Goal: Check status: Check status

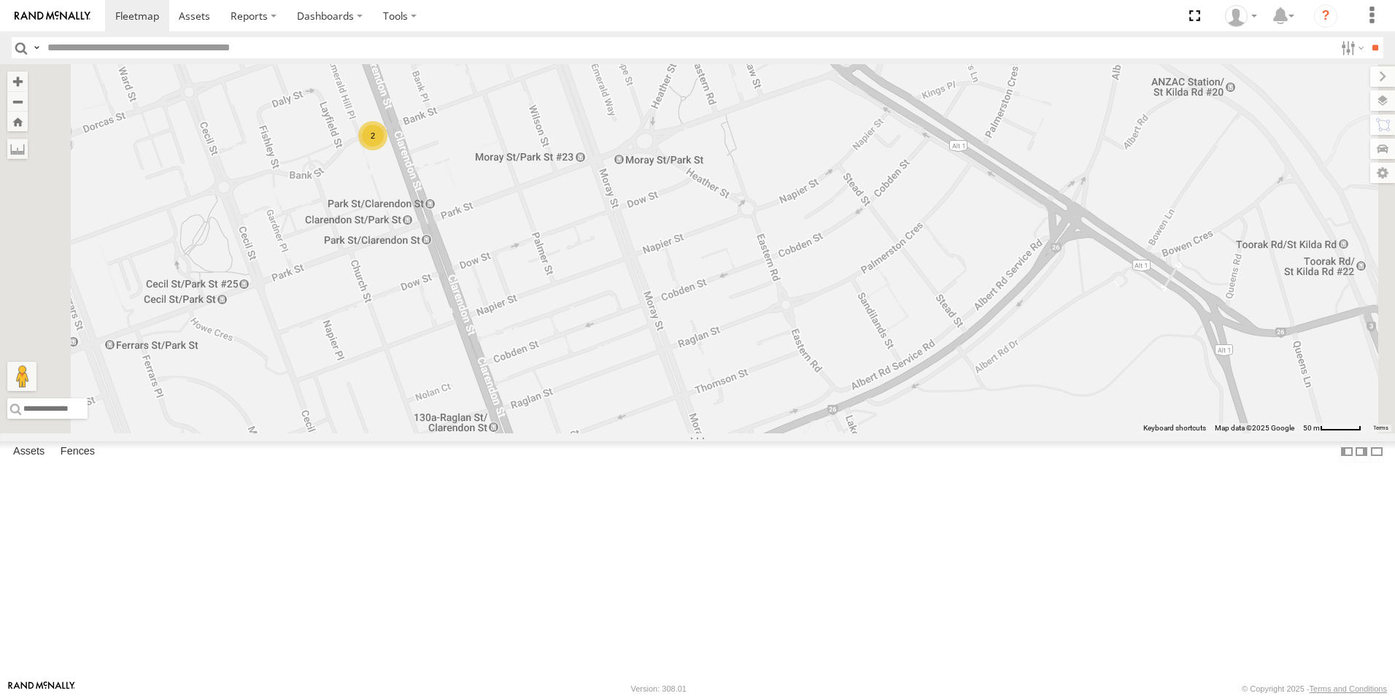
drag, startPoint x: 640, startPoint y: 118, endPoint x: 641, endPoint y: 315, distance: 196.9
click at [641, 315] on div "2BM9DF 1GI7GR - Hiace 2" at bounding box center [697, 248] width 1395 height 369
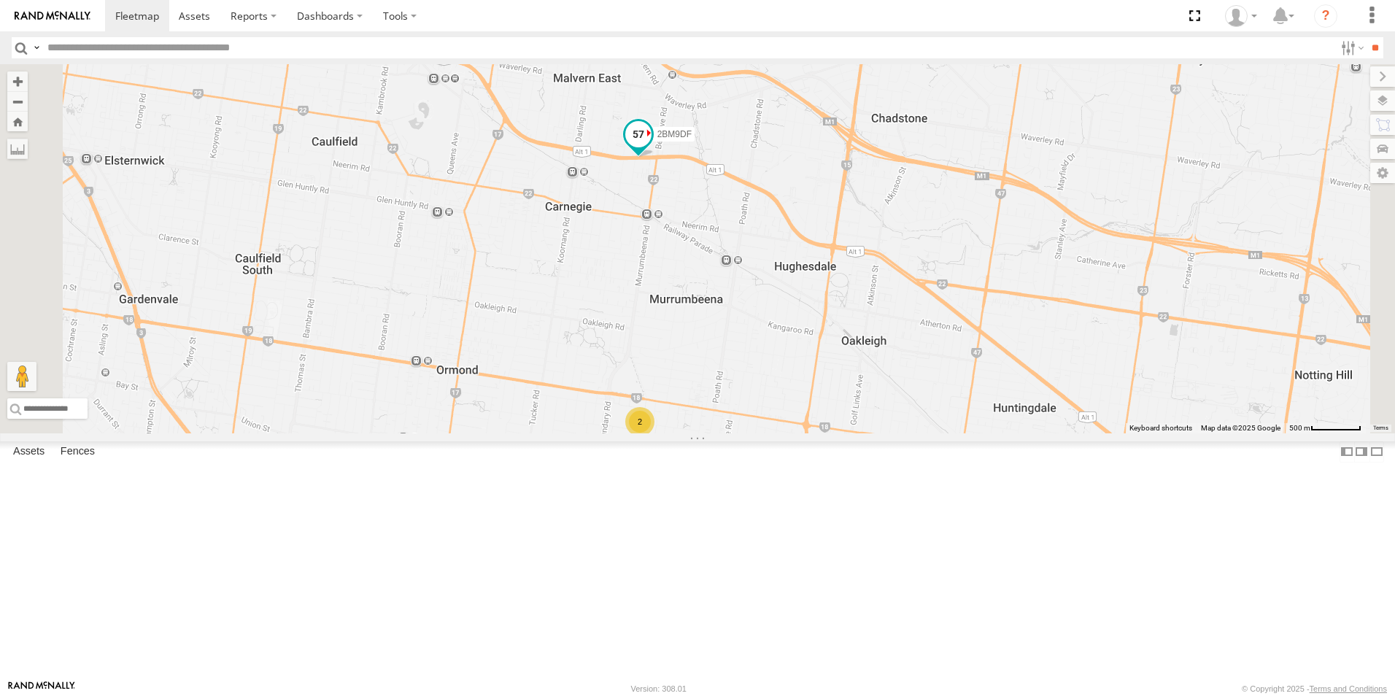
click at [651, 147] on span at bounding box center [638, 134] width 26 height 26
click at [970, 292] on div "2CL6WQ 2BM9DF 2 2BM9DF All Assets Dandenong [PERSON_NAME] -37.88466 , 145.06525…" at bounding box center [697, 248] width 1395 height 369
click at [846, 294] on div "2CL6WQ 2BM9DF 2" at bounding box center [697, 248] width 1395 height 369
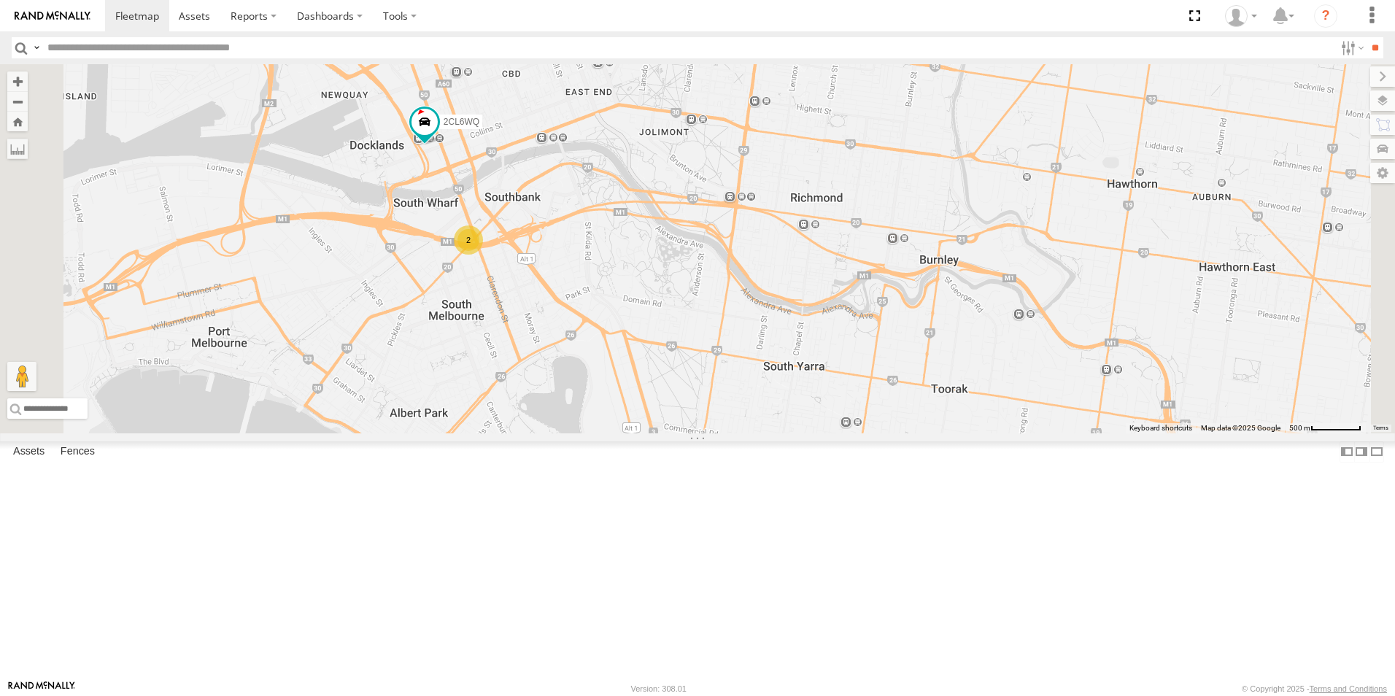
drag, startPoint x: 711, startPoint y: 145, endPoint x: 747, endPoint y: 425, distance: 281.6
click at [747, 425] on div "2CL6WQ 2BM9DF 2" at bounding box center [697, 248] width 1395 height 369
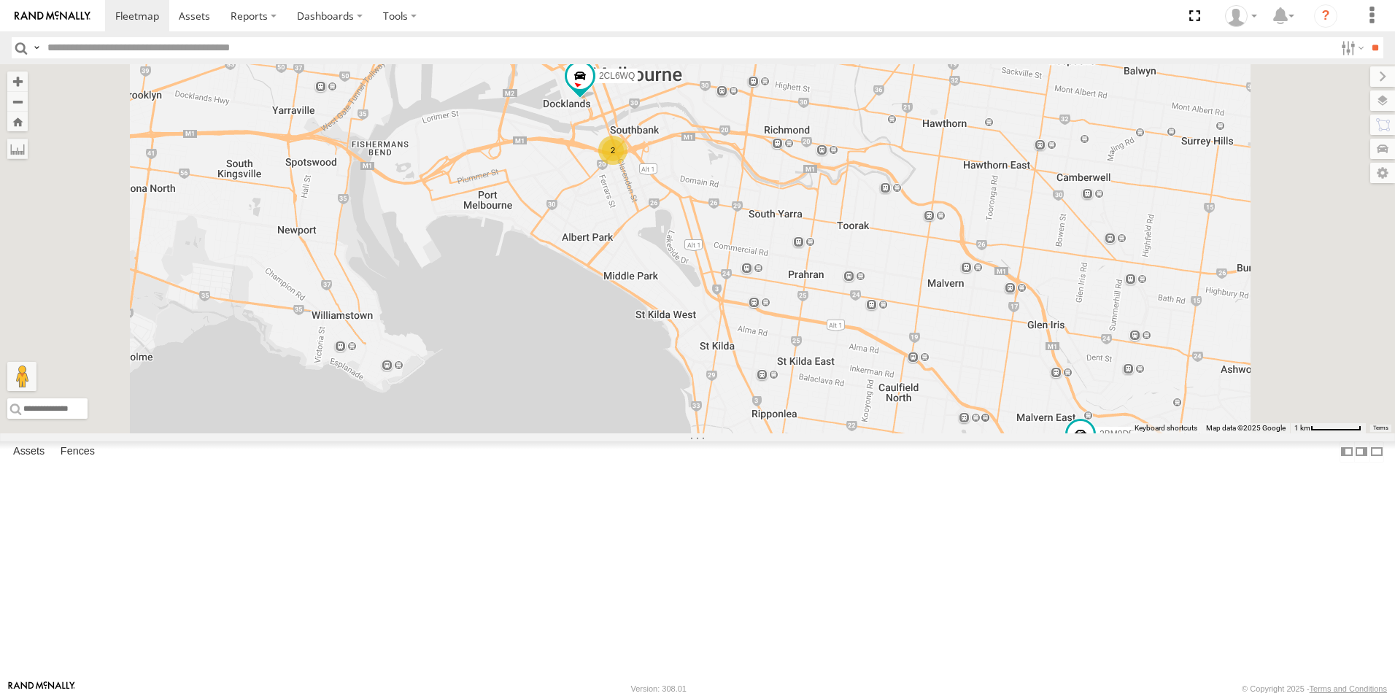
drag, startPoint x: 932, startPoint y: 432, endPoint x: 921, endPoint y: 241, distance: 191.5
click at [921, 241] on div "2CL6WQ 2BM9DF 2" at bounding box center [697, 248] width 1395 height 369
